Goal: Task Accomplishment & Management: Complete application form

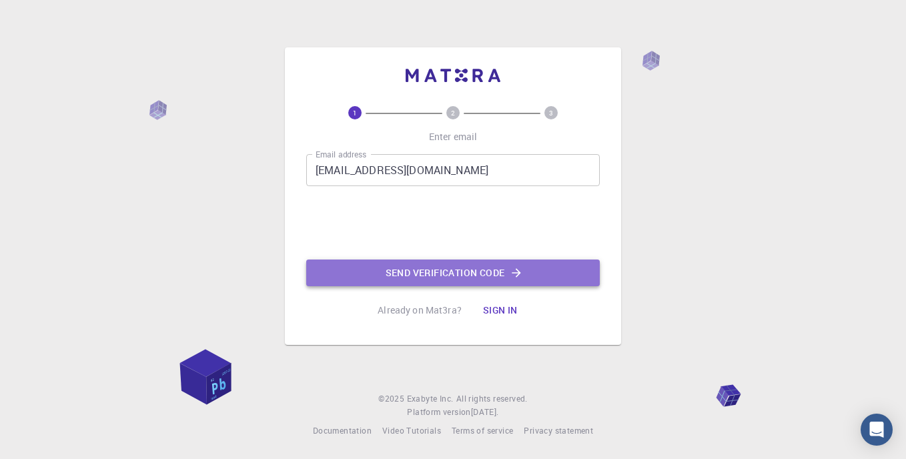
click at [478, 272] on button "Send verification code" at bounding box center [453, 273] width 294 height 27
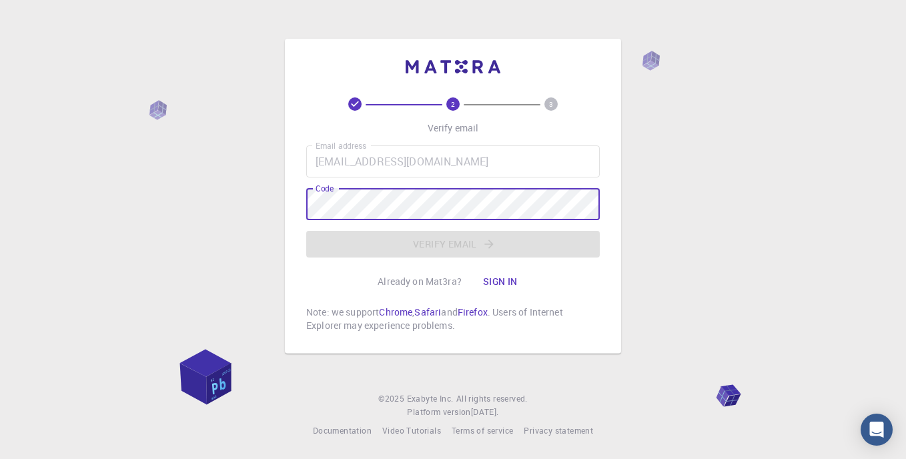
click at [326, 196] on div "Code Code" at bounding box center [453, 204] width 294 height 32
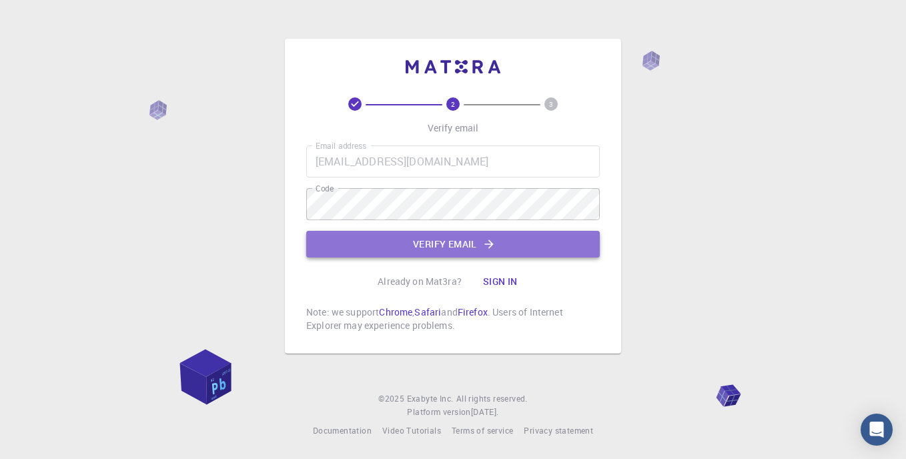
click at [415, 240] on button "Verify email" at bounding box center [453, 244] width 294 height 27
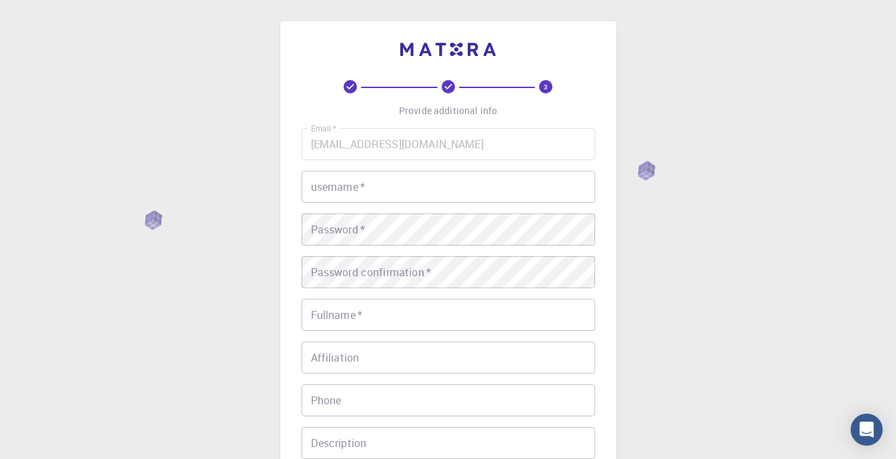
click at [364, 184] on input "username   *" at bounding box center [449, 187] width 294 height 32
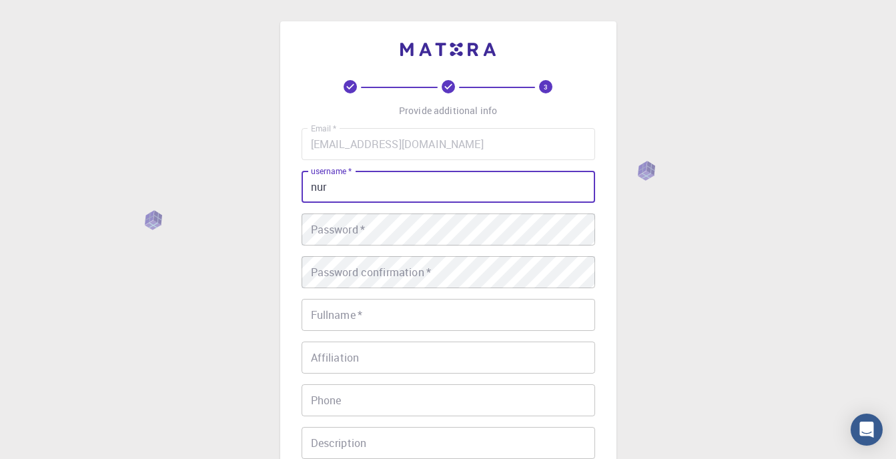
type input "nur"
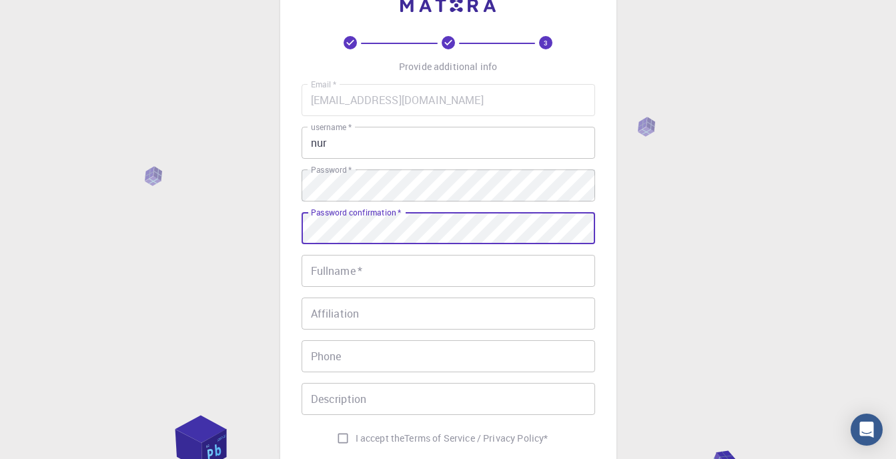
scroll to position [133, 0]
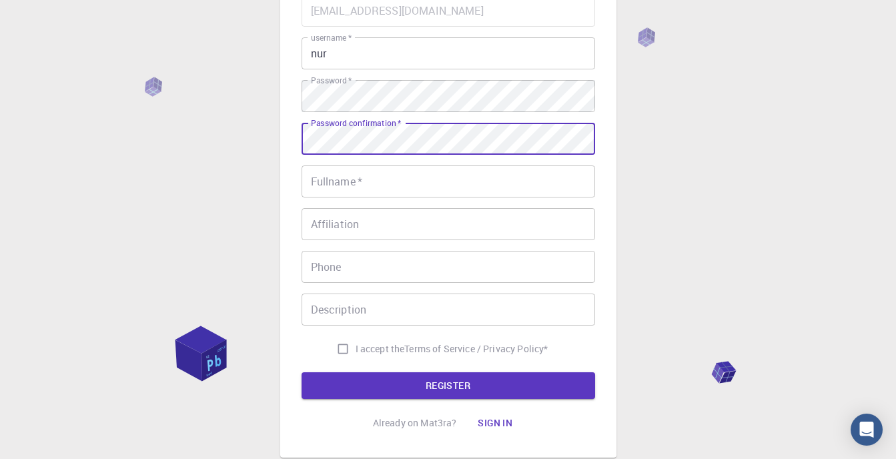
click at [369, 186] on input "Fullname   *" at bounding box center [449, 182] width 294 height 32
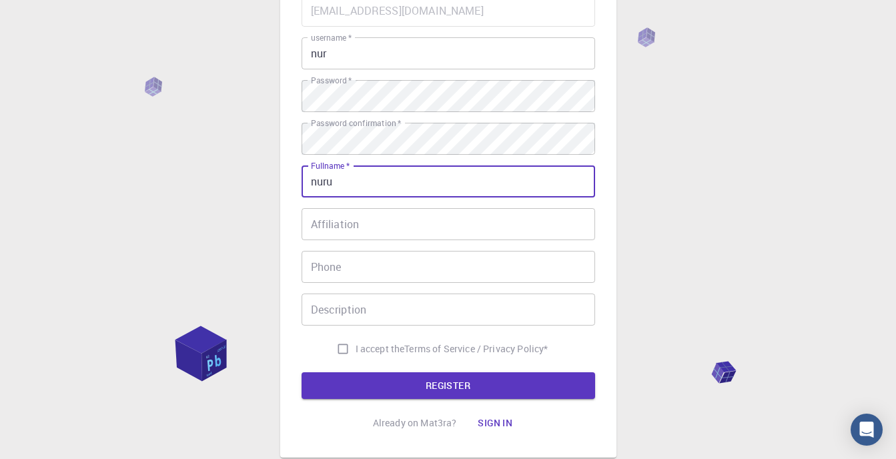
type input "nuru"
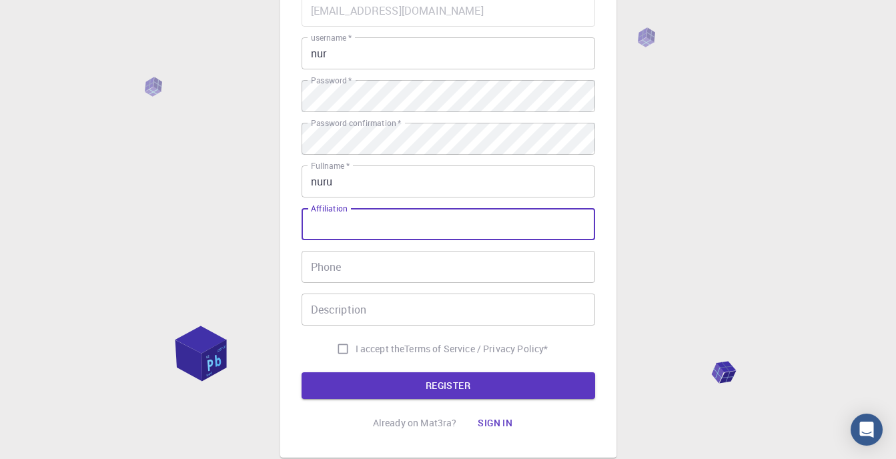
click at [317, 226] on input "Affiliation" at bounding box center [449, 224] width 294 height 32
click at [352, 278] on input "Phone" at bounding box center [449, 267] width 294 height 32
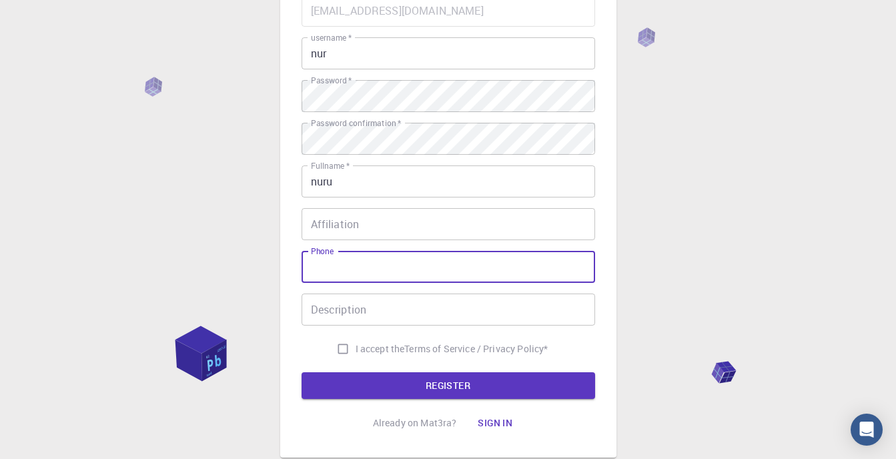
type input "+6282292118584"
click at [359, 307] on input "Description" at bounding box center [449, 310] width 294 height 32
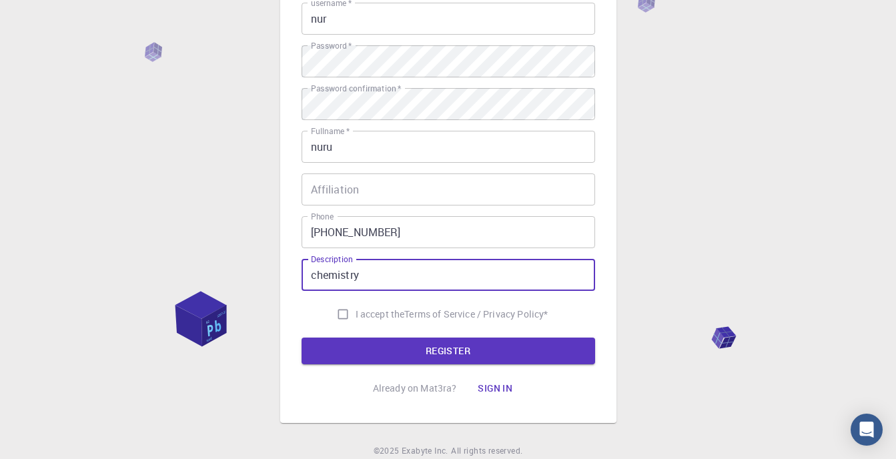
scroll to position [200, 0]
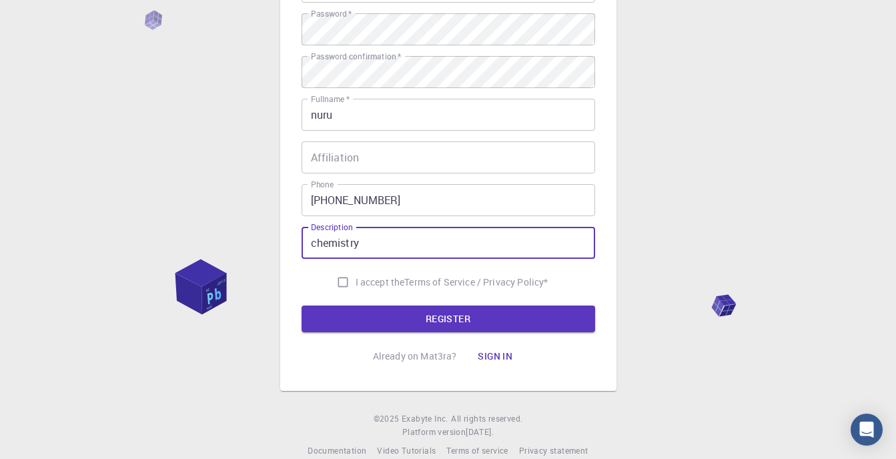
type input "chemistry"
click at [337, 279] on input "I accept the Terms of Service / Privacy Policy *" at bounding box center [342, 282] width 25 height 25
checkbox input "true"
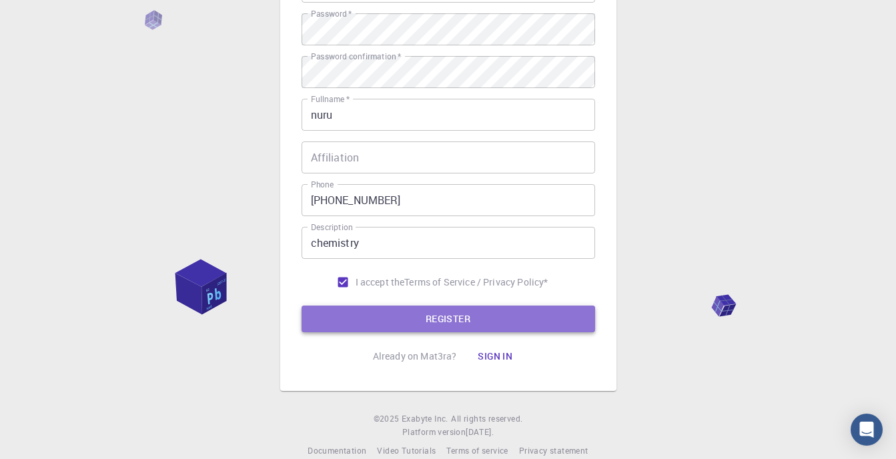
click at [428, 319] on button "REGISTER" at bounding box center [449, 319] width 294 height 27
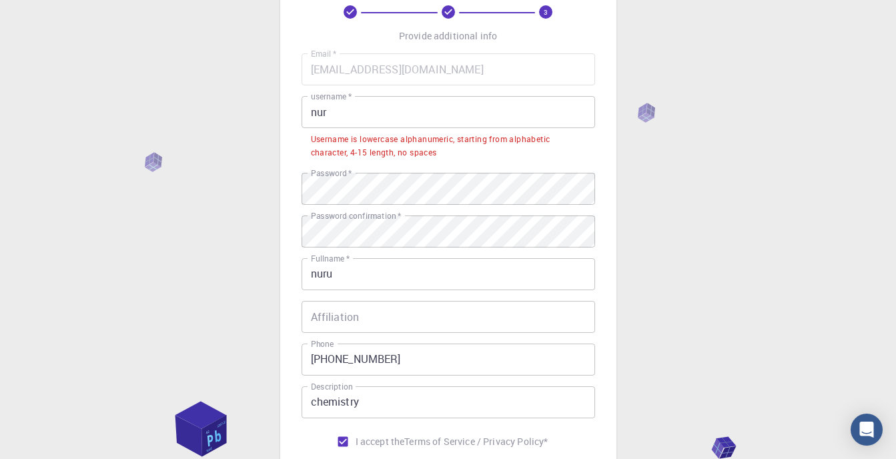
scroll to position [67, 0]
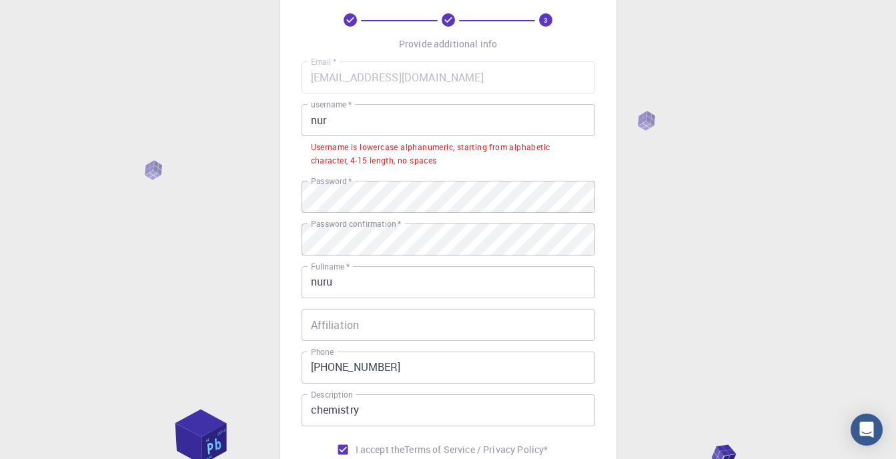
click at [331, 127] on input "nur" at bounding box center [449, 120] width 294 height 32
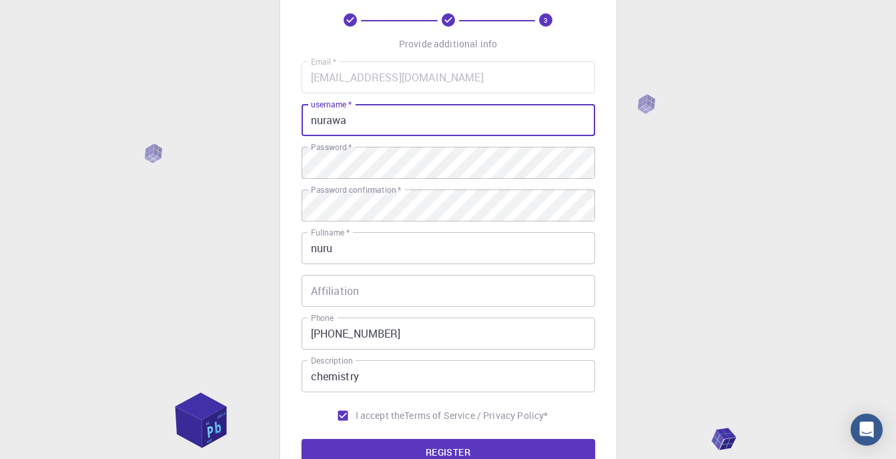
scroll to position [133, 0]
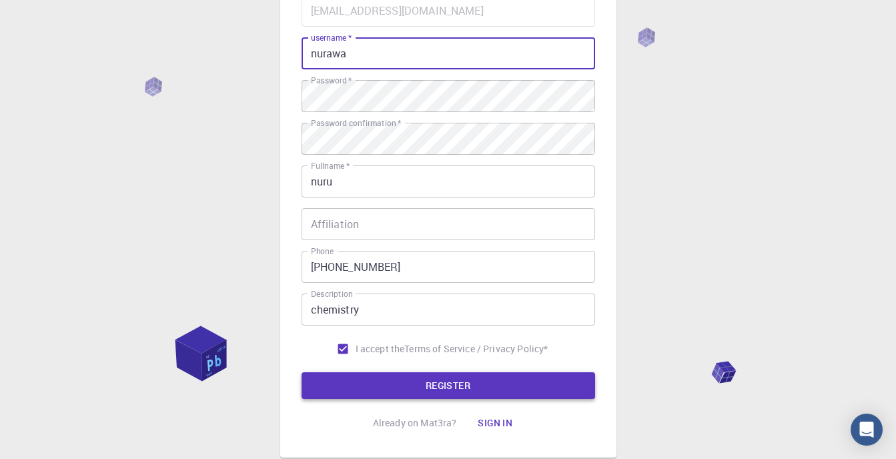
type input "nurawa"
click at [437, 383] on button "REGISTER" at bounding box center [449, 385] width 294 height 27
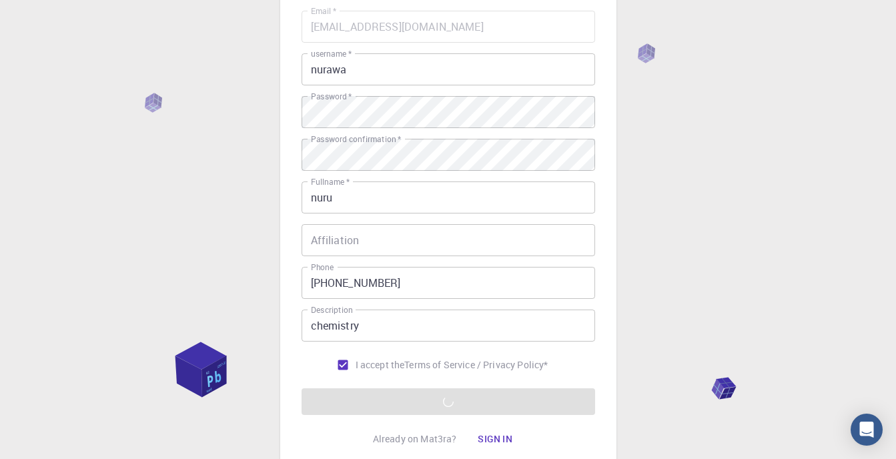
scroll to position [87, 0]
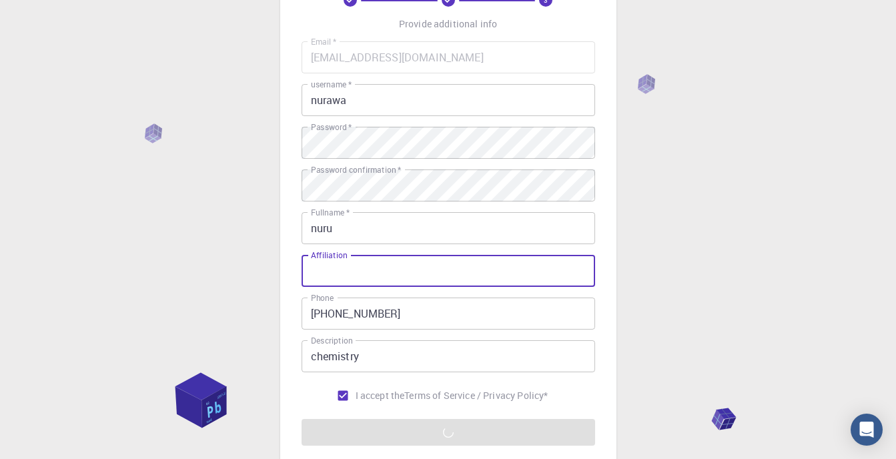
click at [346, 276] on input "Affiliation" at bounding box center [449, 271] width 294 height 32
type input "t"
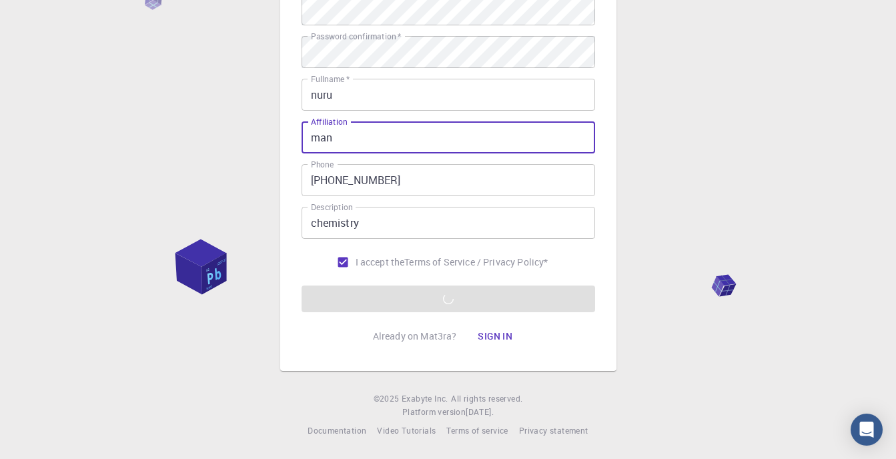
scroll to position [154, 0]
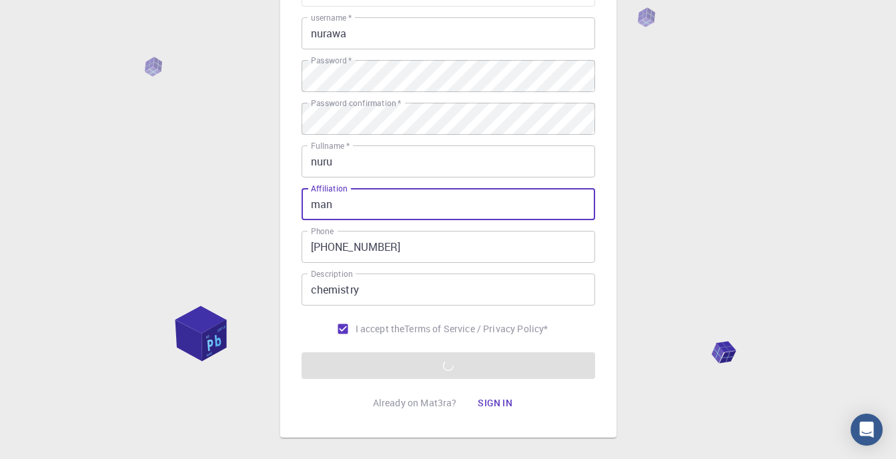
type input "man"
click at [437, 368] on form "Email   * awanur96@gmail.com Email   * username   * nurawa username   * Passwor…" at bounding box center [449, 177] width 294 height 404
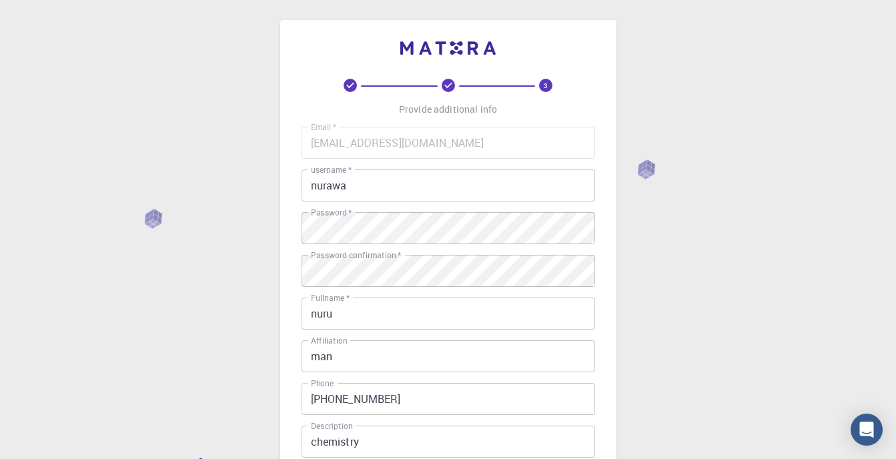
scroll to position [0, 0]
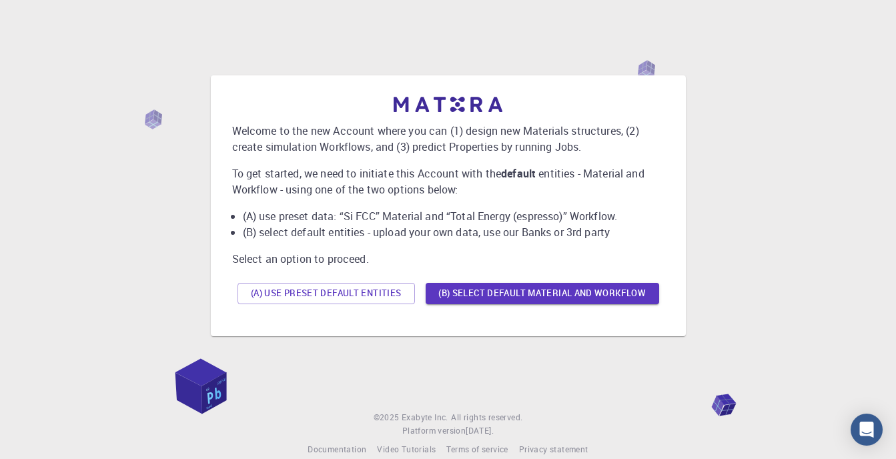
drag, startPoint x: 339, startPoint y: 3, endPoint x: 300, endPoint y: 273, distance: 272.5
click at [300, 273] on div "Welcome to the new Account where you can (1) design new Materials structures, (…" at bounding box center [448, 203] width 433 height 213
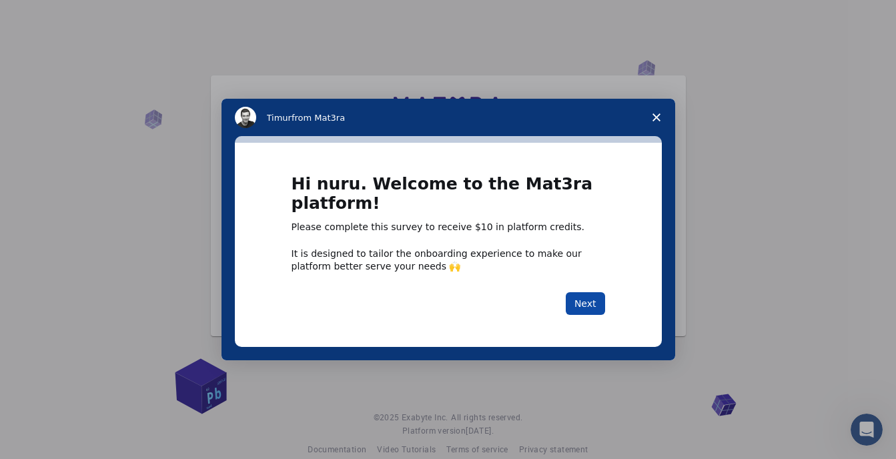
click at [585, 305] on button "Next" at bounding box center [585, 303] width 39 height 23
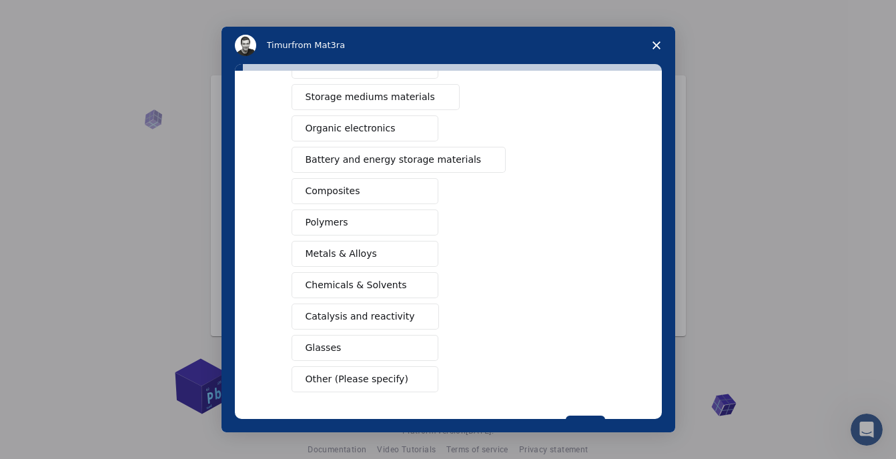
scroll to position [185, 0]
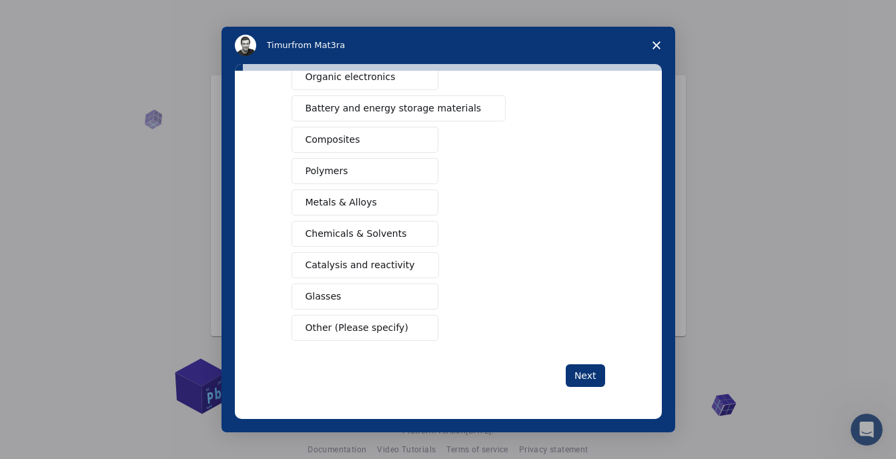
click at [370, 239] on span "Chemicals & Solvents" at bounding box center [356, 234] width 101 height 14
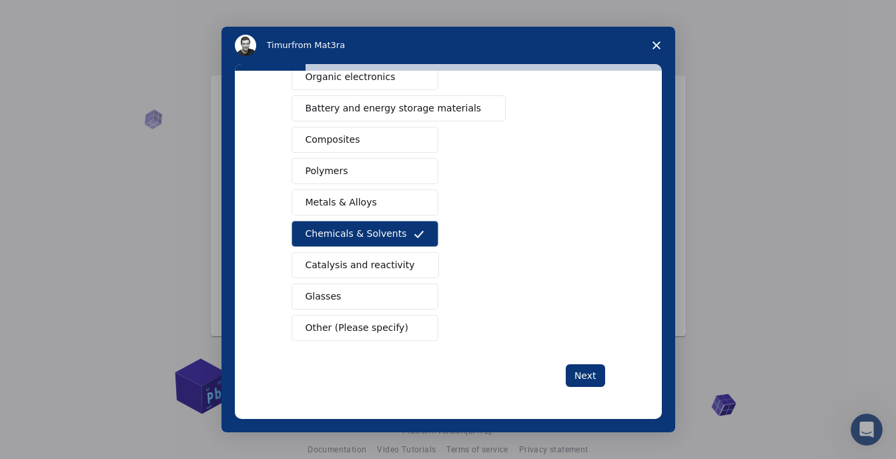
click at [352, 293] on button "Glasses" at bounding box center [365, 297] width 147 height 26
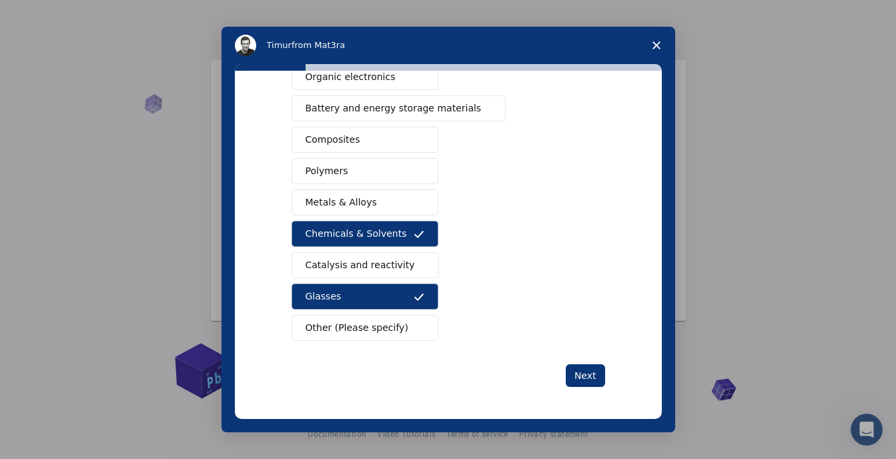
scroll to position [19, 0]
click at [356, 324] on span "Other (Please specify)" at bounding box center [357, 328] width 103 height 14
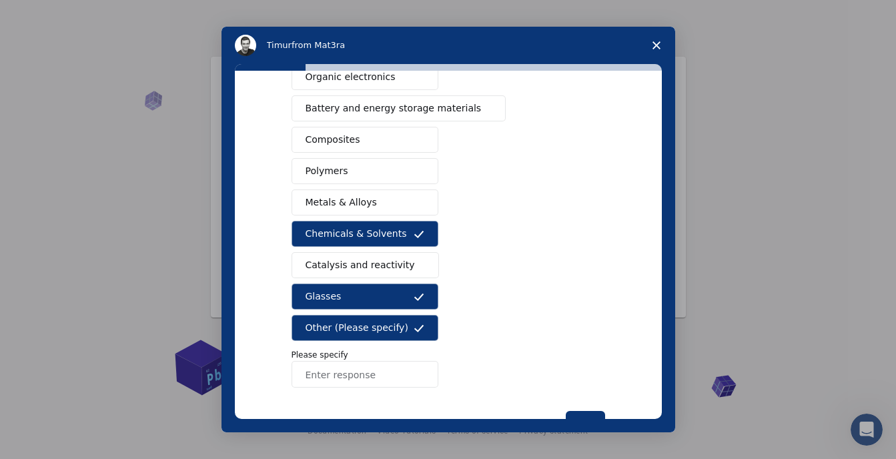
click at [374, 263] on span "Catalysis and reactivity" at bounding box center [360, 265] width 109 height 14
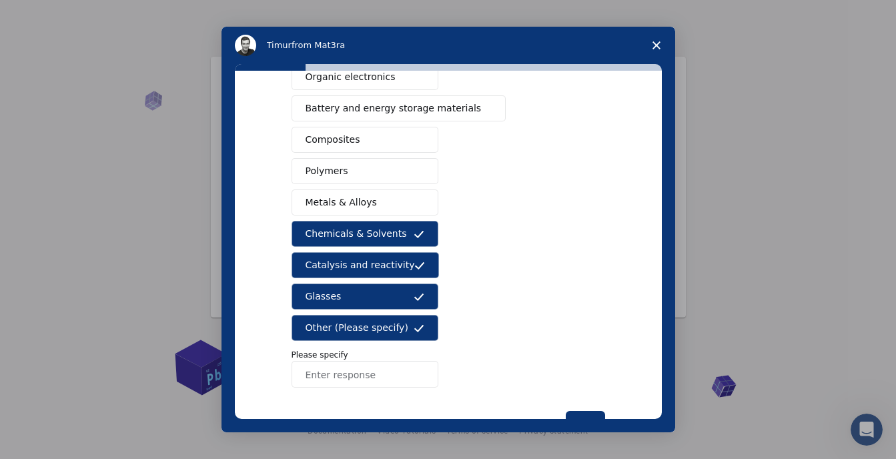
click at [370, 196] on button "Metals & Alloys" at bounding box center [365, 203] width 147 height 26
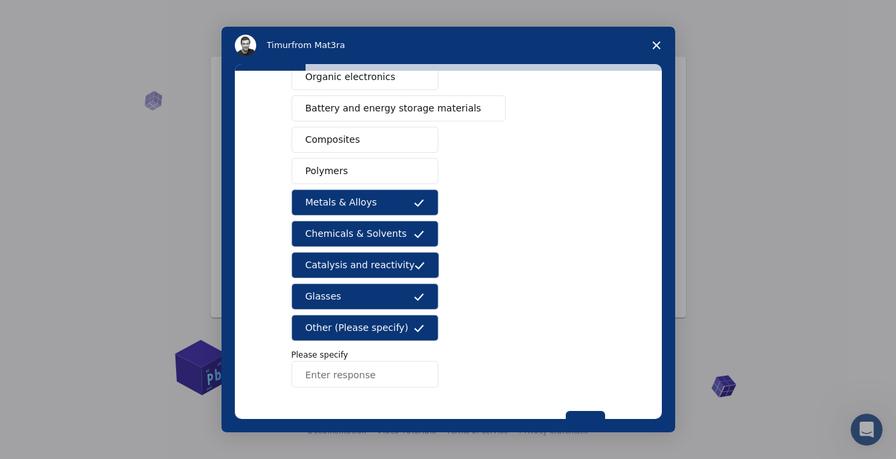
click at [373, 175] on button "Polymers" at bounding box center [365, 171] width 147 height 26
click at [368, 134] on button "Composites" at bounding box center [365, 140] width 147 height 26
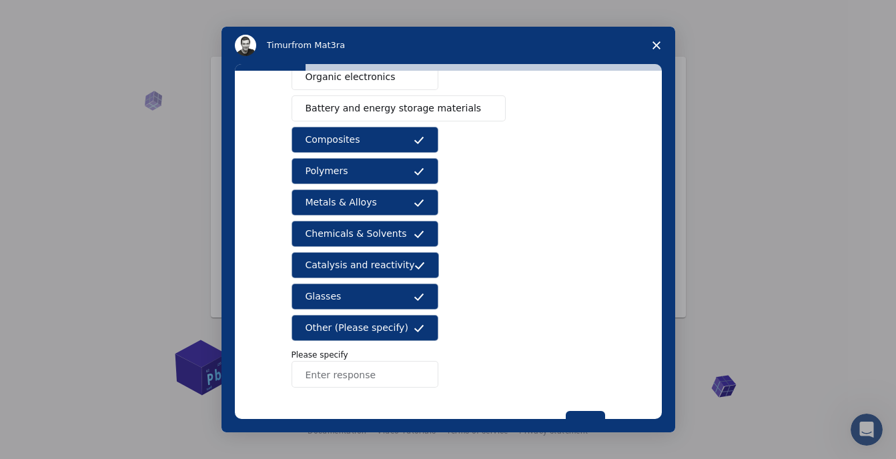
click at [378, 104] on span "Battery and energy storage materials" at bounding box center [394, 108] width 176 height 14
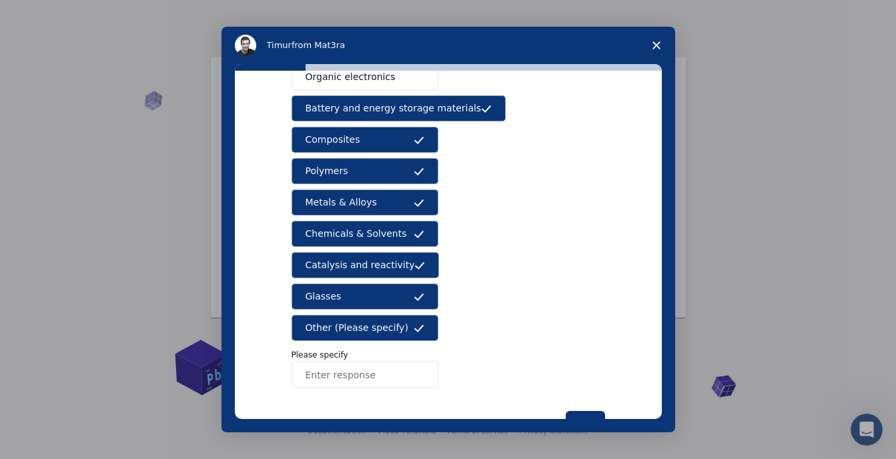
click at [383, 77] on button "Organic electronics" at bounding box center [365, 77] width 147 height 26
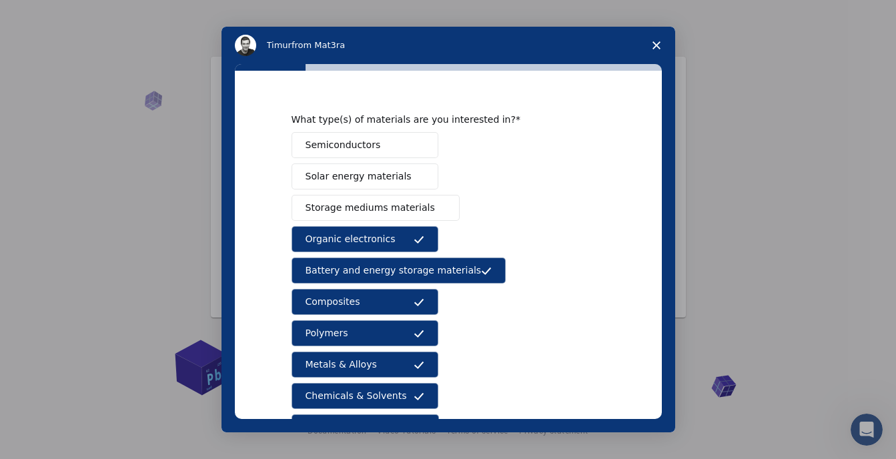
scroll to position [0, 0]
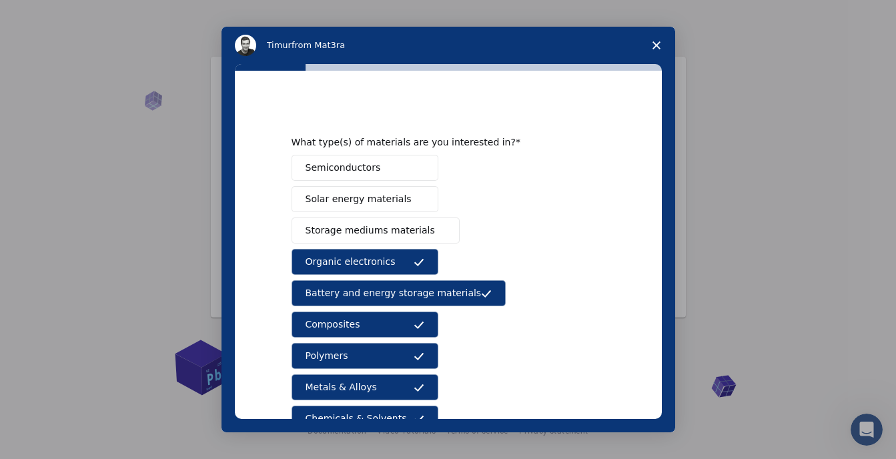
click at [370, 224] on span "Storage mediums materials" at bounding box center [370, 231] width 129 height 14
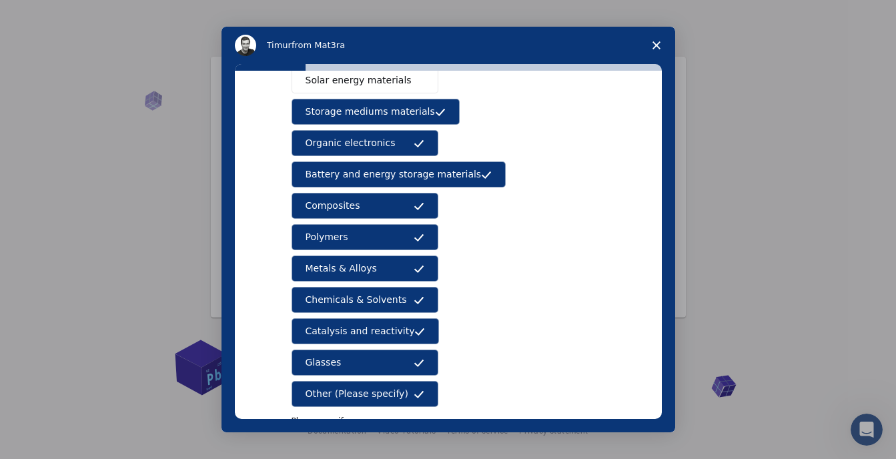
scroll to position [232, 0]
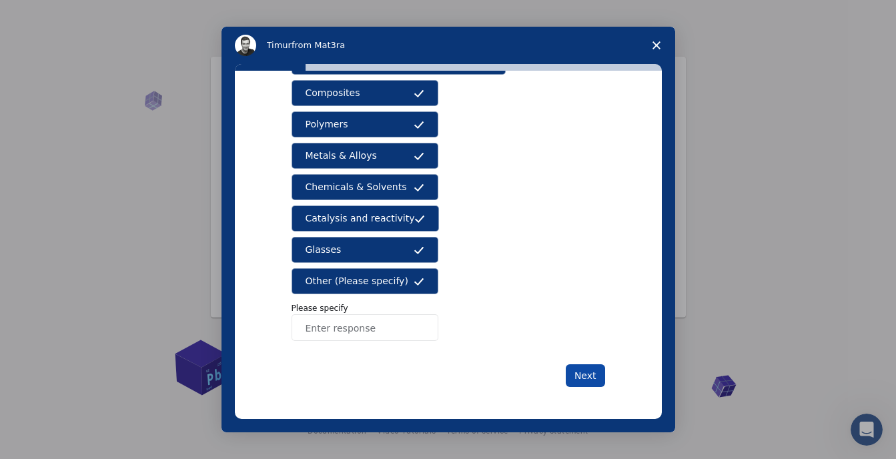
click at [591, 376] on button "Next" at bounding box center [585, 375] width 39 height 23
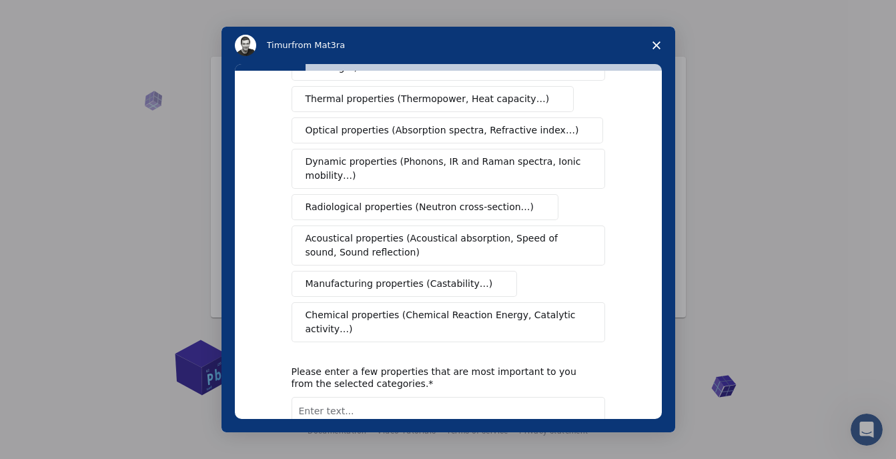
scroll to position [200, 0]
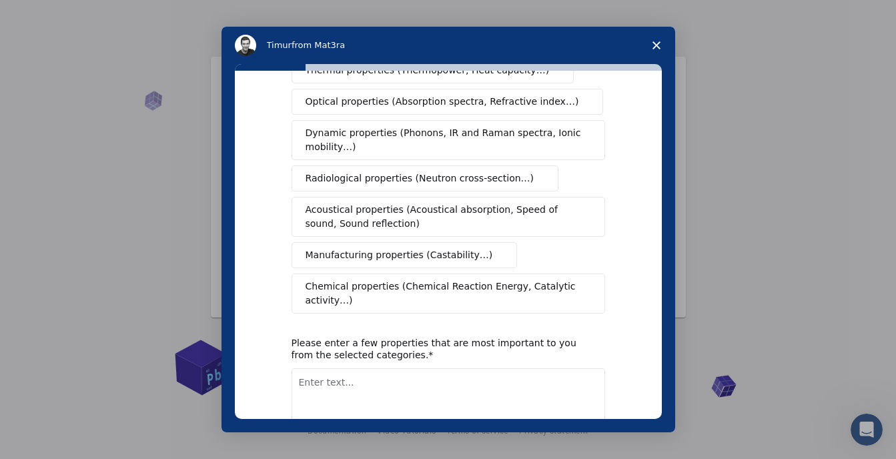
click at [424, 280] on span "Chemical properties (Chemical Reaction Energy, Catalytic activity…)" at bounding box center [444, 294] width 276 height 28
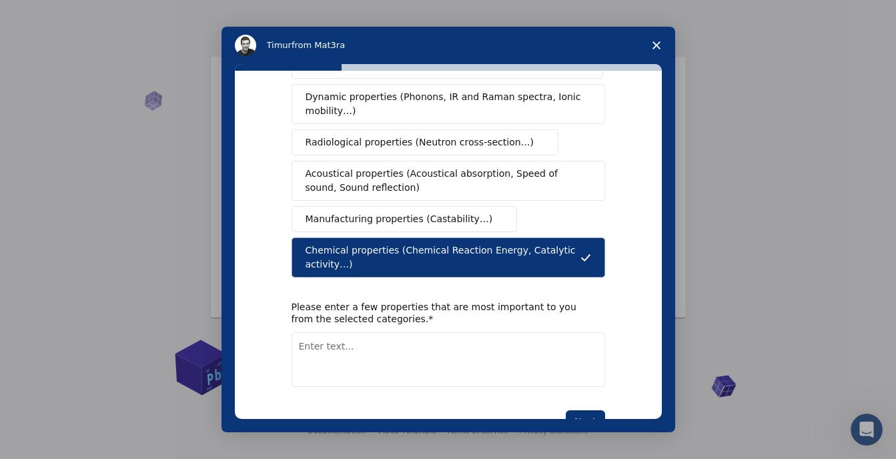
scroll to position [254, 0]
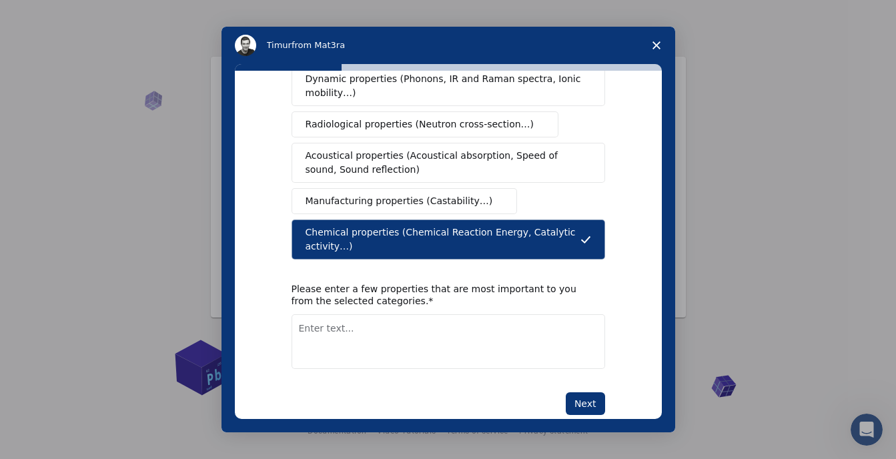
click at [583, 392] on button "Next" at bounding box center [585, 403] width 39 height 23
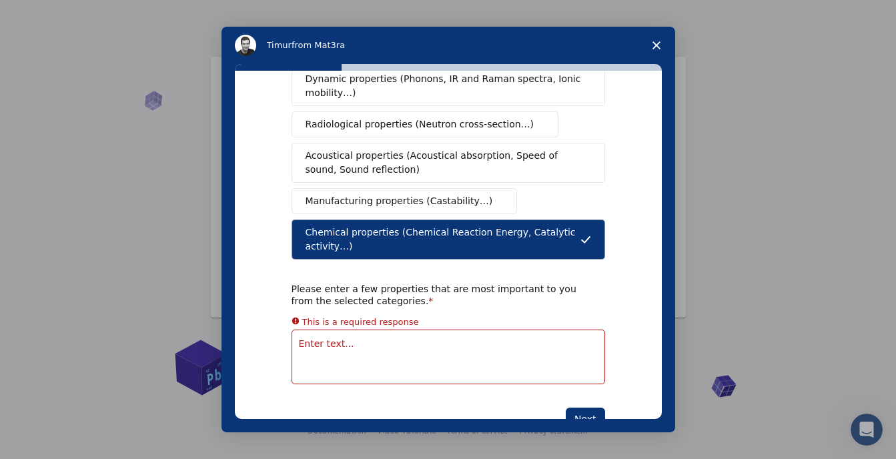
click at [343, 330] on textarea "Enter text..." at bounding box center [449, 357] width 314 height 55
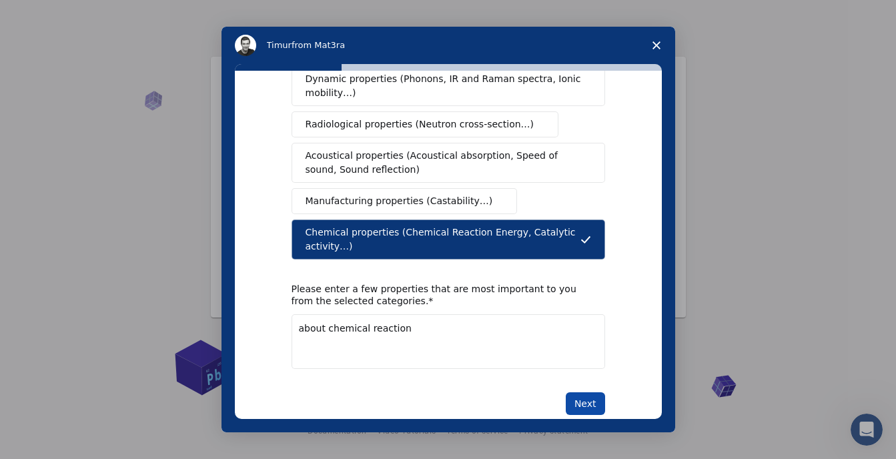
type textarea "about chemical reaction"
click at [583, 392] on button "Next" at bounding box center [585, 403] width 39 height 23
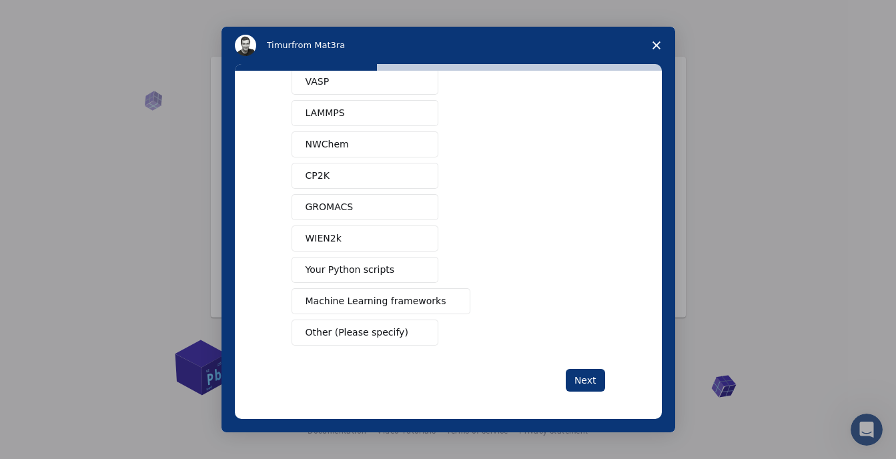
scroll to position [89, 0]
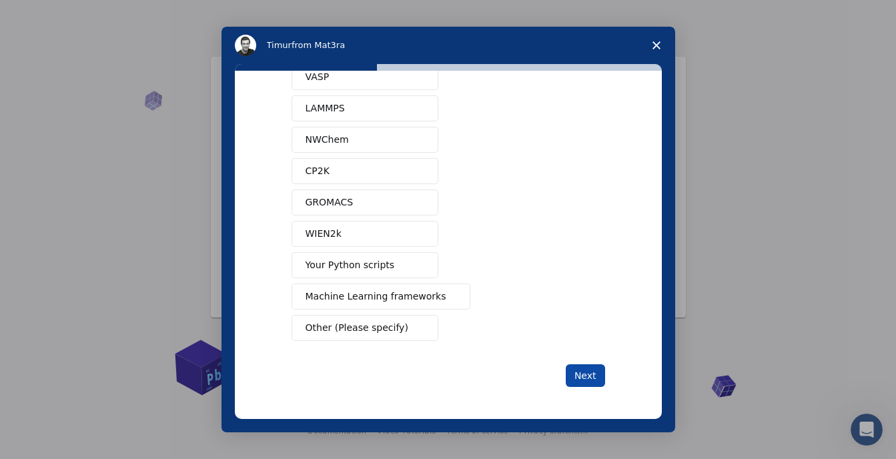
click at [581, 374] on button "Next" at bounding box center [585, 375] width 39 height 23
click at [357, 300] on span "Machine Learning frameworks" at bounding box center [376, 297] width 141 height 14
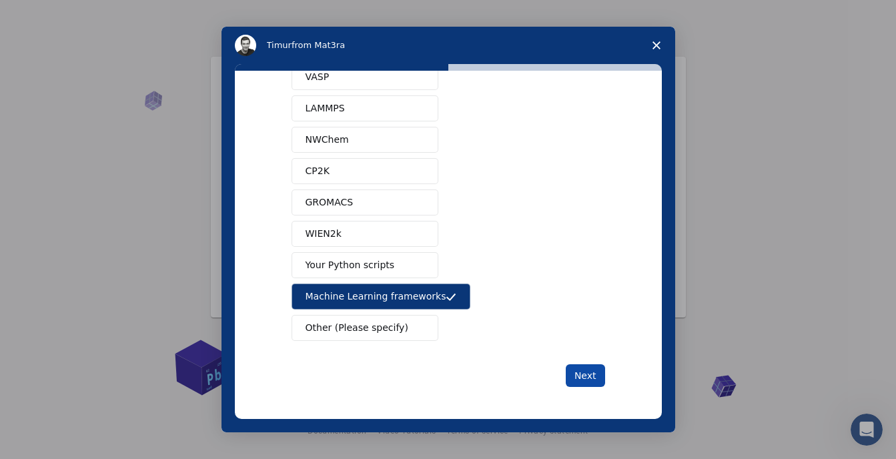
click at [588, 375] on button "Next" at bounding box center [585, 375] width 39 height 23
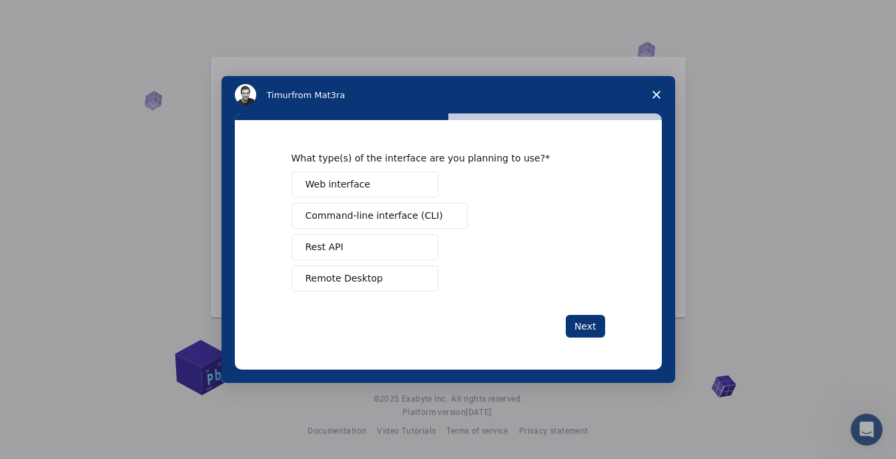
click at [368, 188] on button "Web interface" at bounding box center [365, 185] width 147 height 26
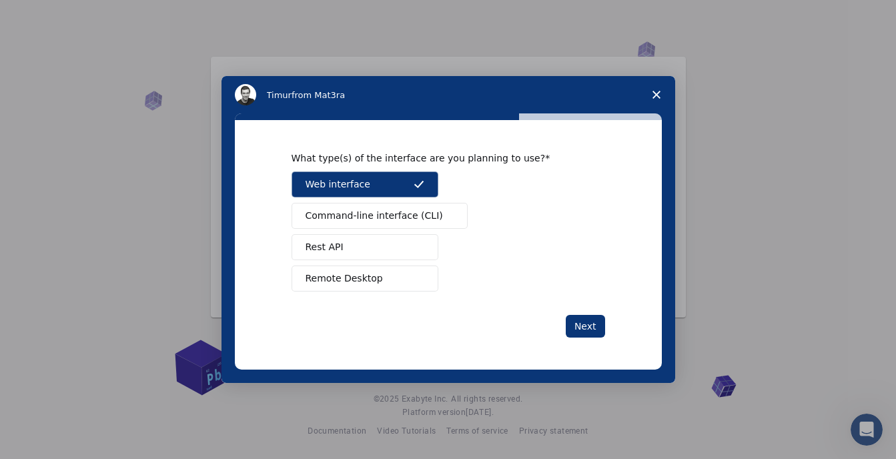
click at [350, 286] on button "Remote Desktop" at bounding box center [365, 279] width 147 height 26
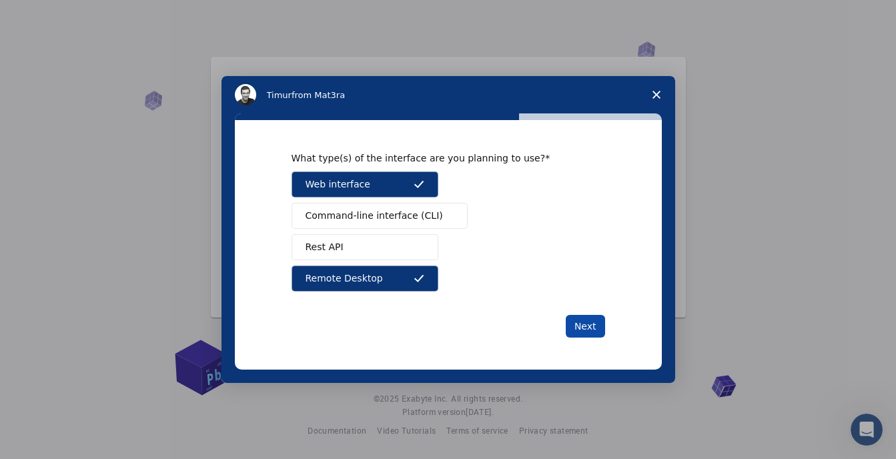
click at [584, 324] on button "Next" at bounding box center [585, 326] width 39 height 23
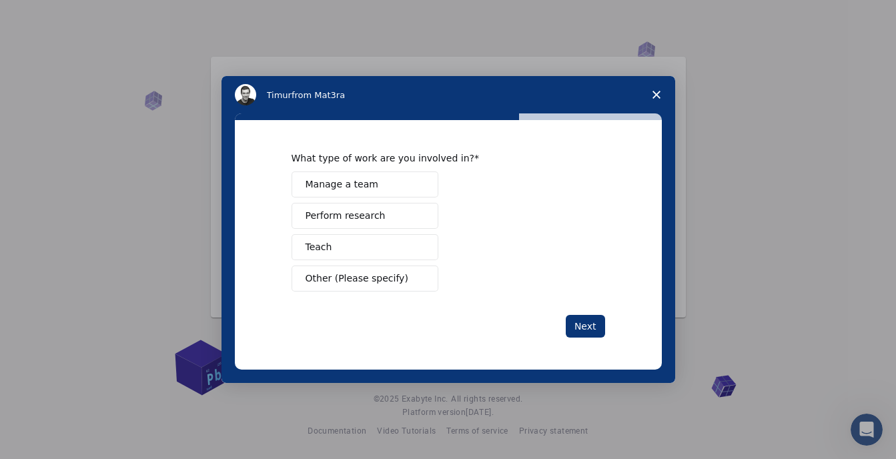
click at [324, 252] on span "Teach" at bounding box center [319, 247] width 27 height 14
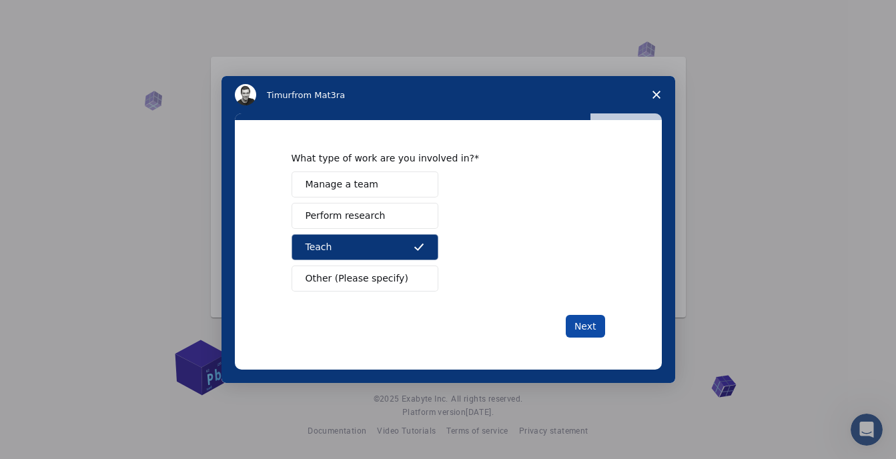
click at [586, 328] on button "Next" at bounding box center [585, 326] width 39 height 23
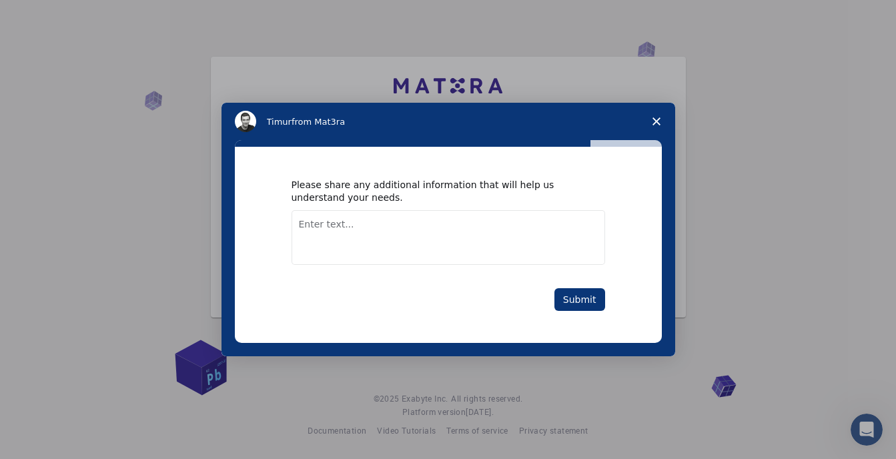
click at [346, 224] on textarea "Enter text..." at bounding box center [449, 237] width 314 height 55
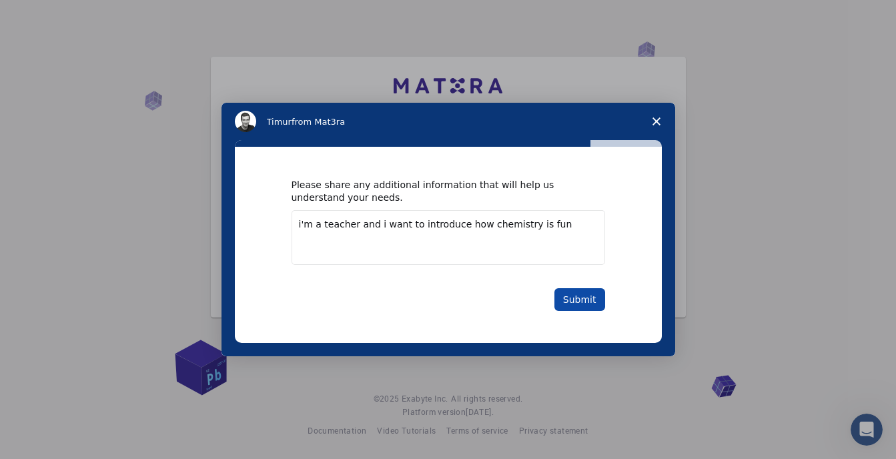
type textarea "i'm a teacher and i want to introduce how chemistry is fun"
click at [579, 301] on button "Submit" at bounding box center [580, 299] width 51 height 23
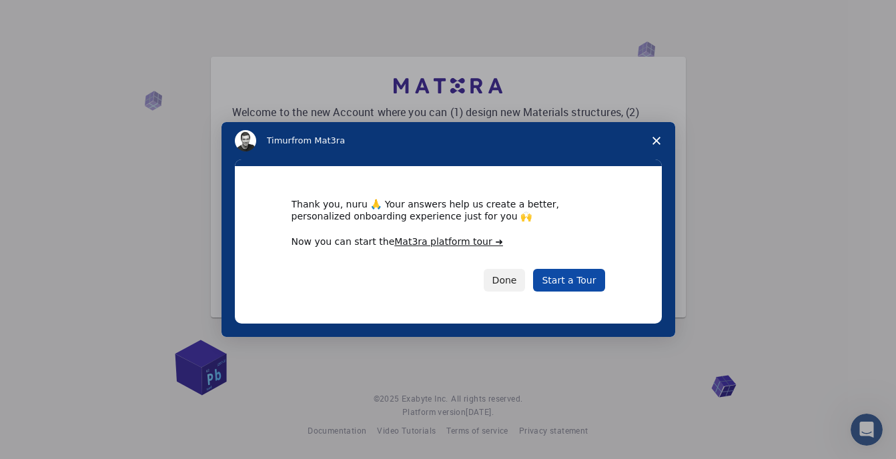
click at [575, 286] on link "Start a Tour" at bounding box center [568, 280] width 71 height 23
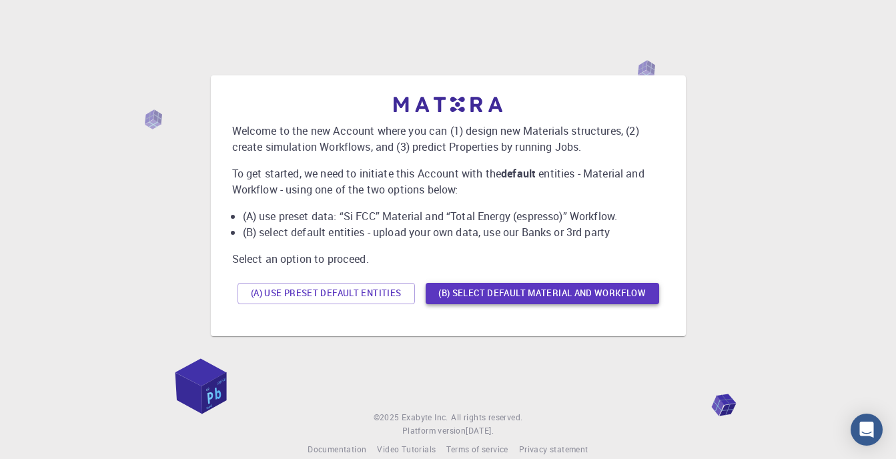
click at [451, 284] on button "(B) Select default material and workflow" at bounding box center [543, 293] width 234 height 21
